Goal: Entertainment & Leisure: Browse casually

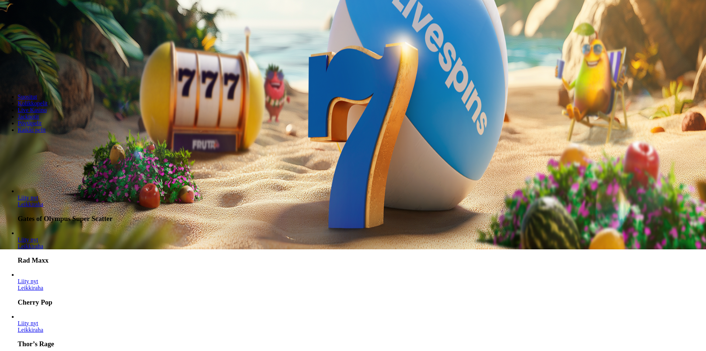
scroll to position [147, 0]
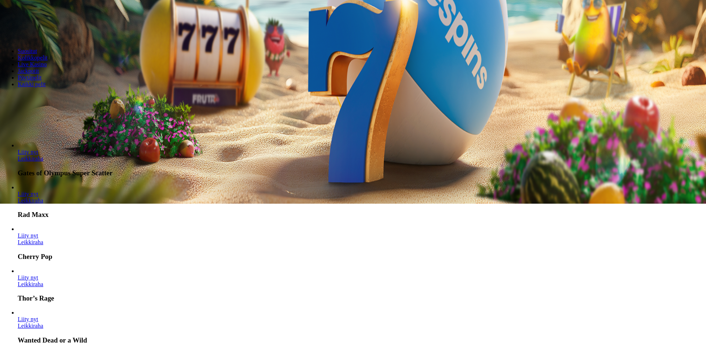
click at [12, 135] on span "chevron-right icon" at bounding box center [12, 135] width 0 height 0
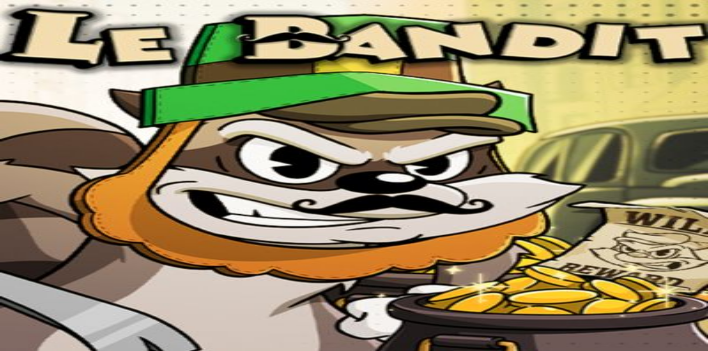
click at [503, 208] on div at bounding box center [354, 178] width 702 height 58
